Goal: Task Accomplishment & Management: Use online tool/utility

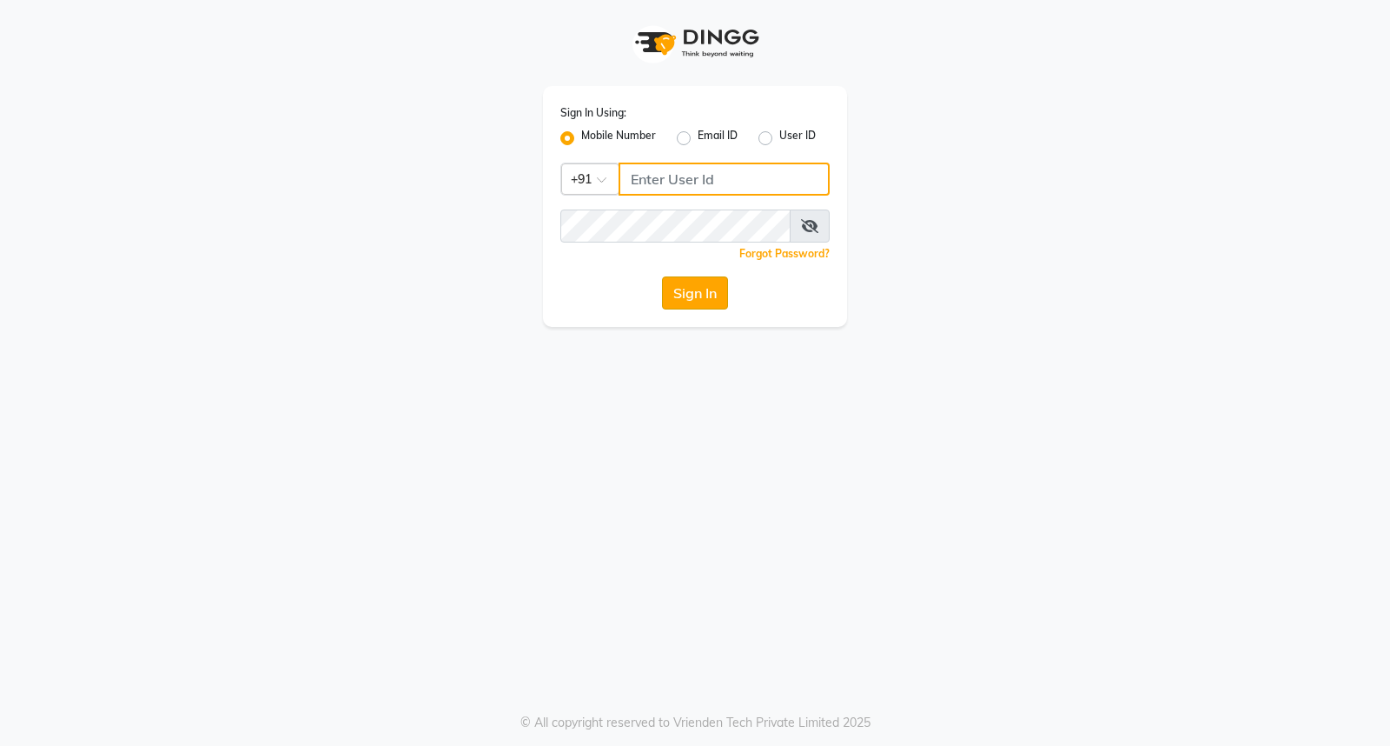
type input "9701531639"
click at [700, 281] on button "Sign In" at bounding box center [695, 292] width 66 height 33
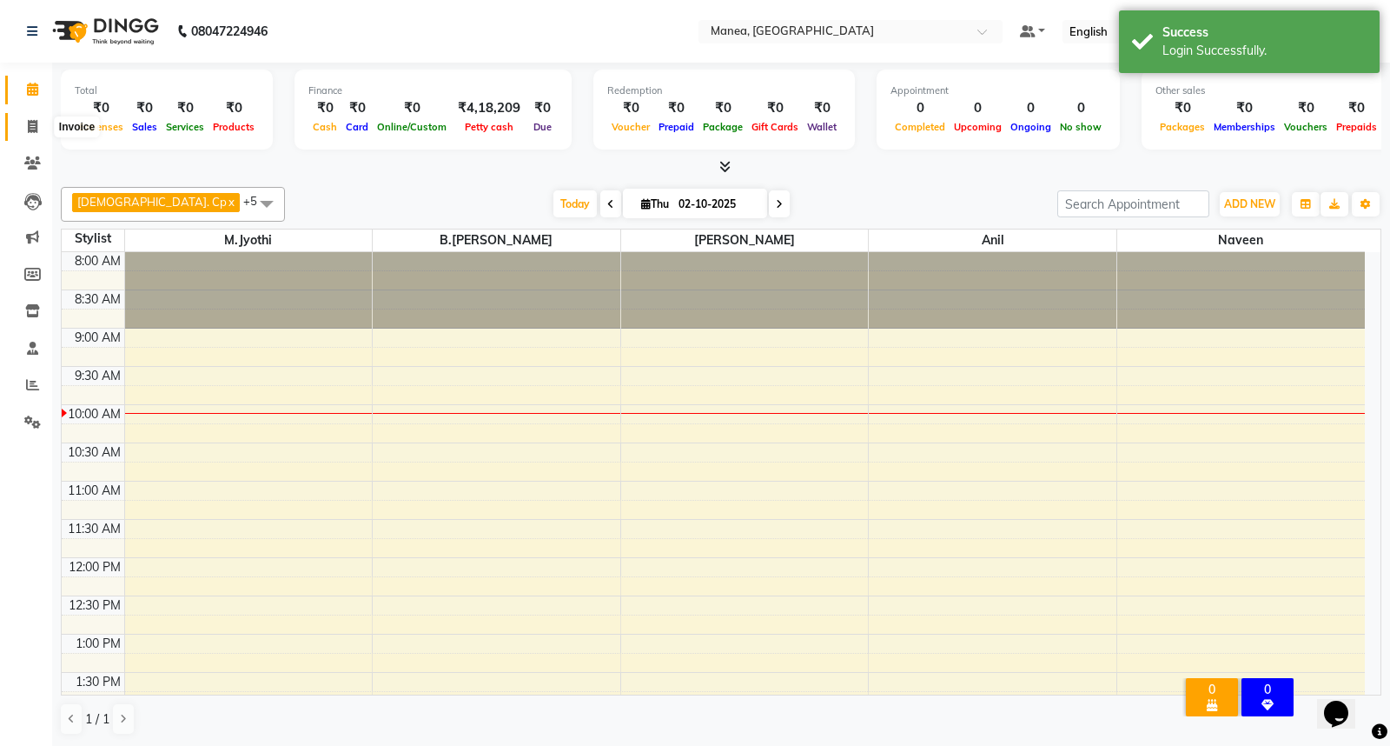
click at [30, 127] on icon at bounding box center [33, 126] width 10 height 13
select select "service"
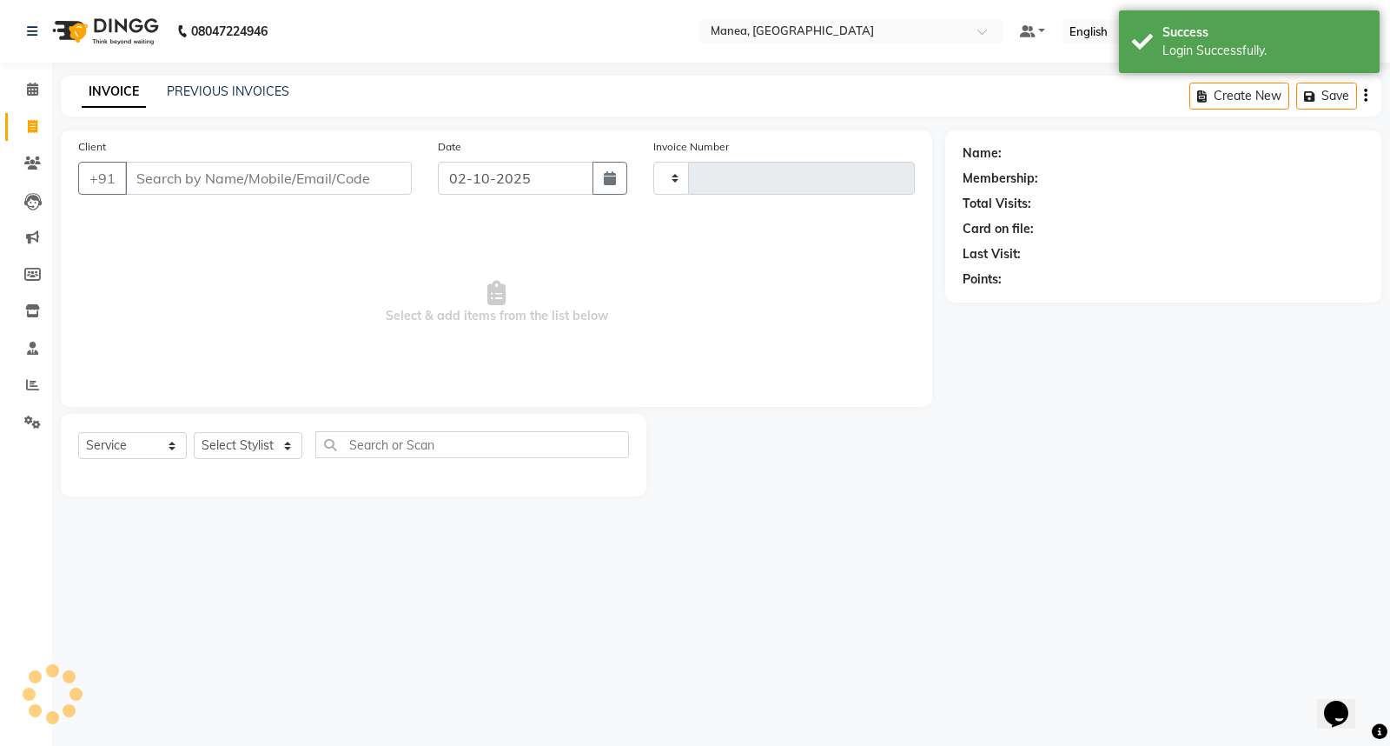
type input "1306"
select select "7258"
click at [290, 440] on select "Select Stylist [PERSON_NAME][PERSON_NAME] [PERSON_NAME] [PERSON_NAME] naveen" at bounding box center [248, 445] width 109 height 27
click at [235, 89] on link "PREVIOUS INVOICES" at bounding box center [228, 91] width 123 height 16
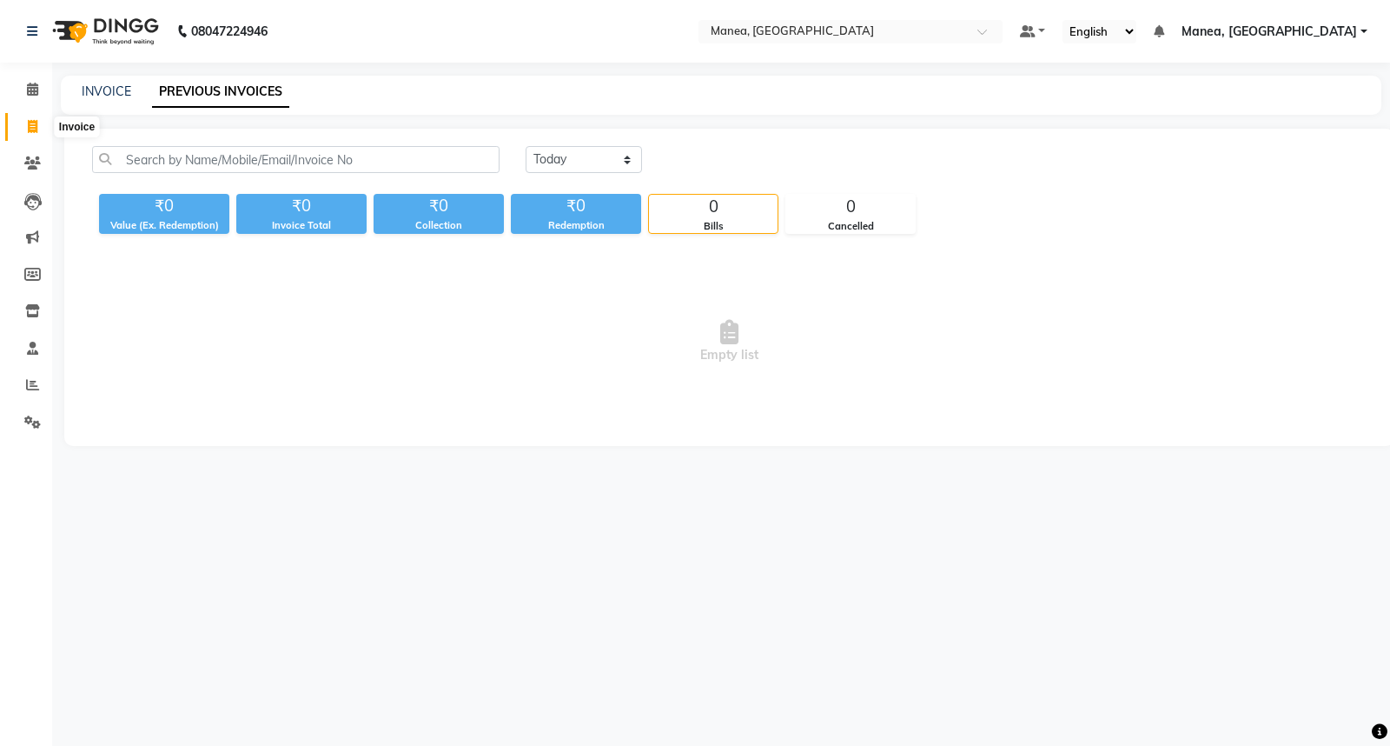
click at [31, 120] on icon at bounding box center [33, 126] width 10 height 13
select select "service"
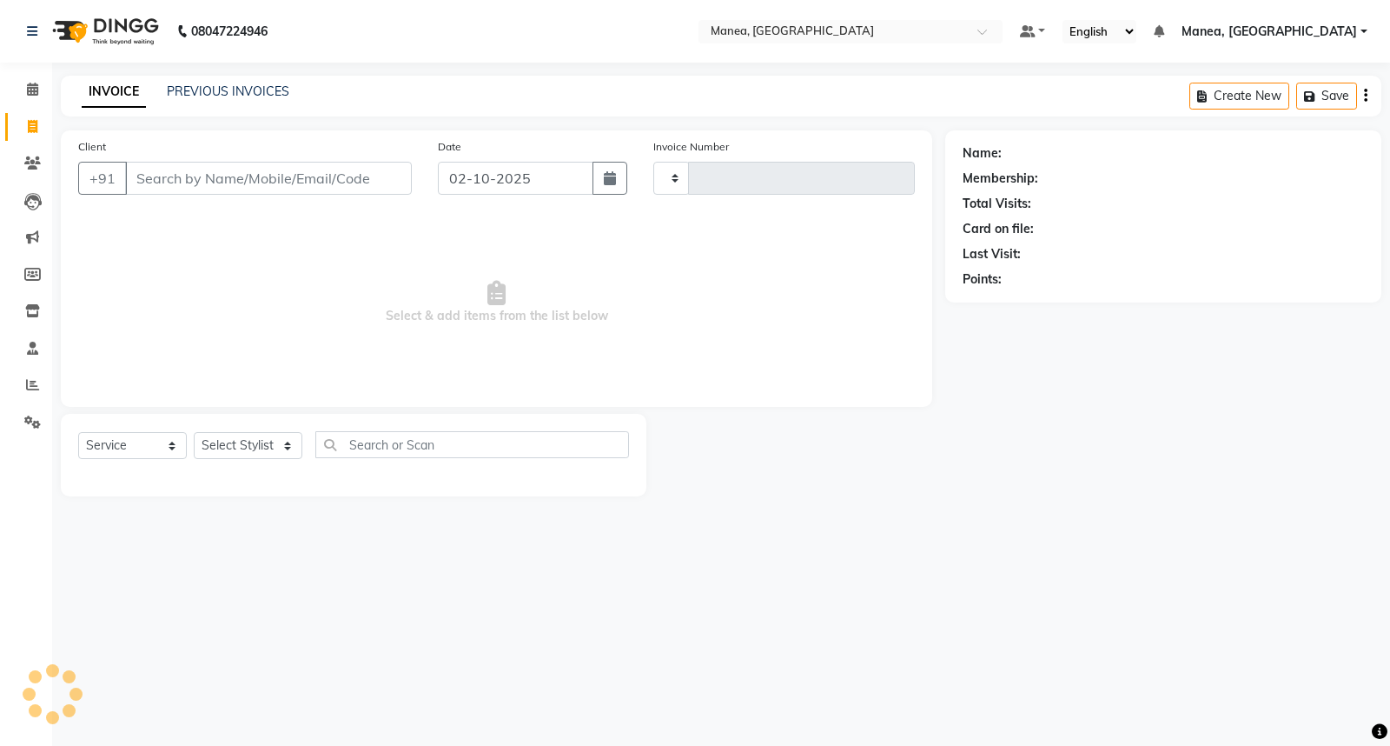
type input "1306"
select select "7258"
